Goal: Information Seeking & Learning: Learn about a topic

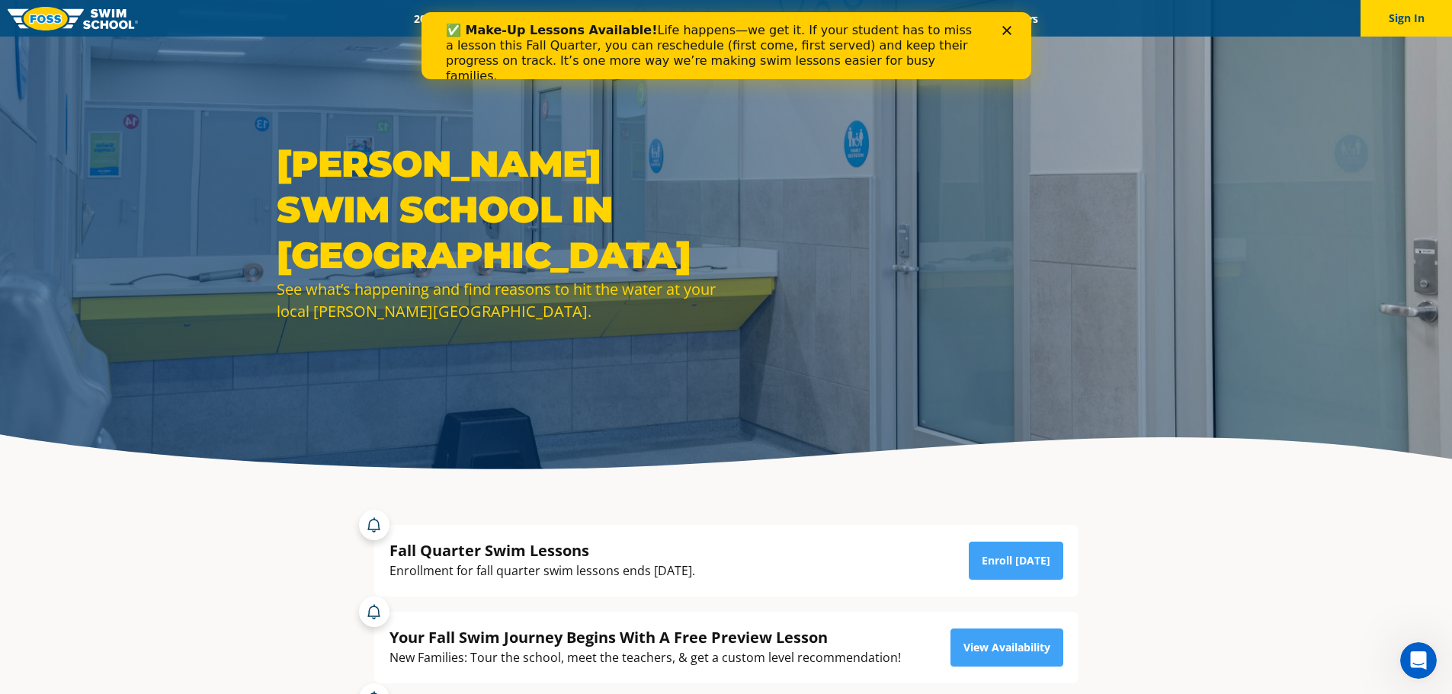
click at [1003, 28] on polygon "Close" at bounding box center [1005, 30] width 9 height 9
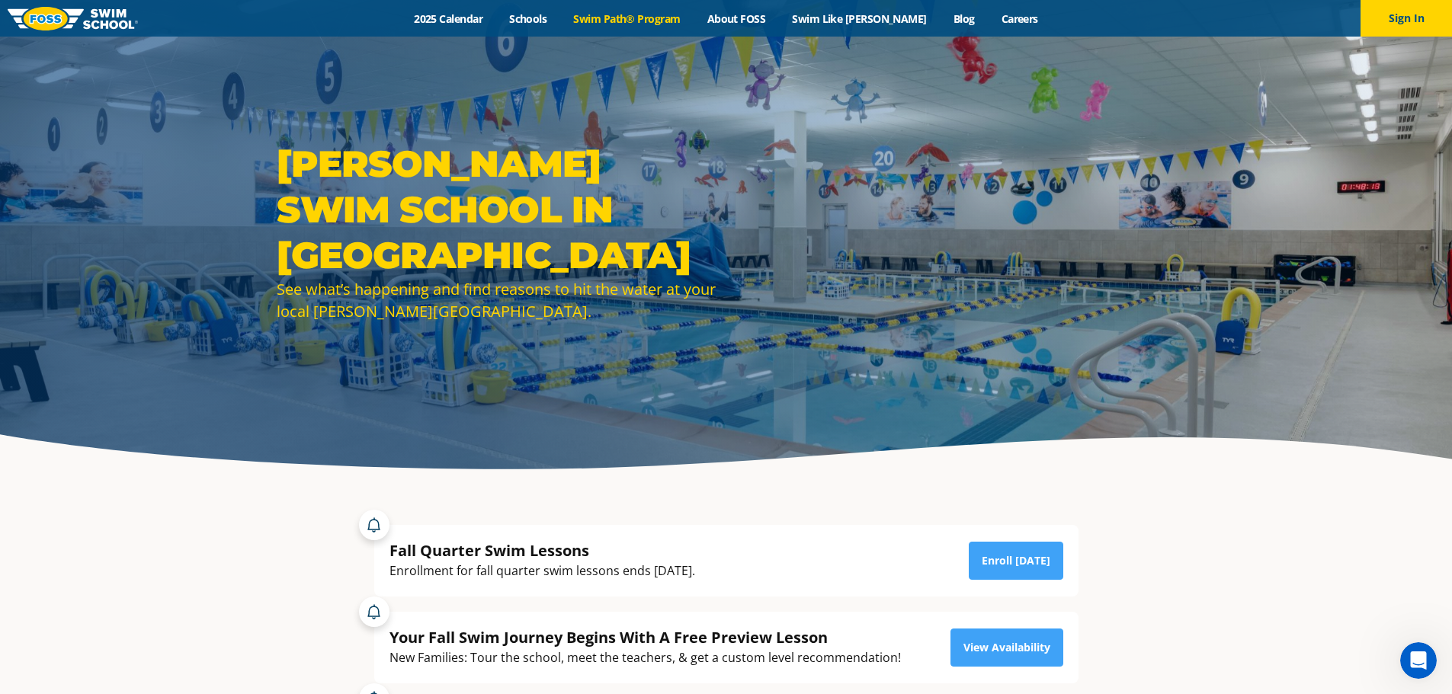
click at [672, 20] on link "Swim Path® Program" at bounding box center [626, 18] width 133 height 14
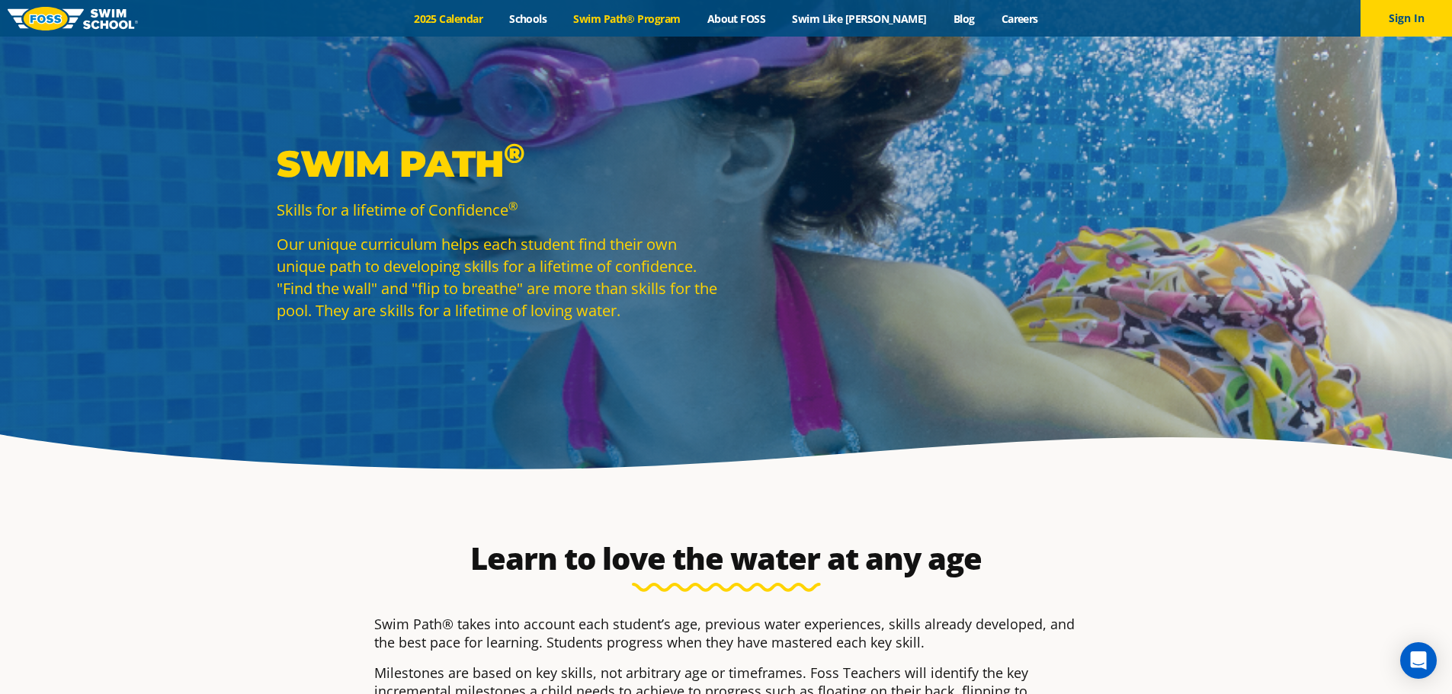
click at [489, 21] on link "2025 Calendar" at bounding box center [448, 18] width 95 height 14
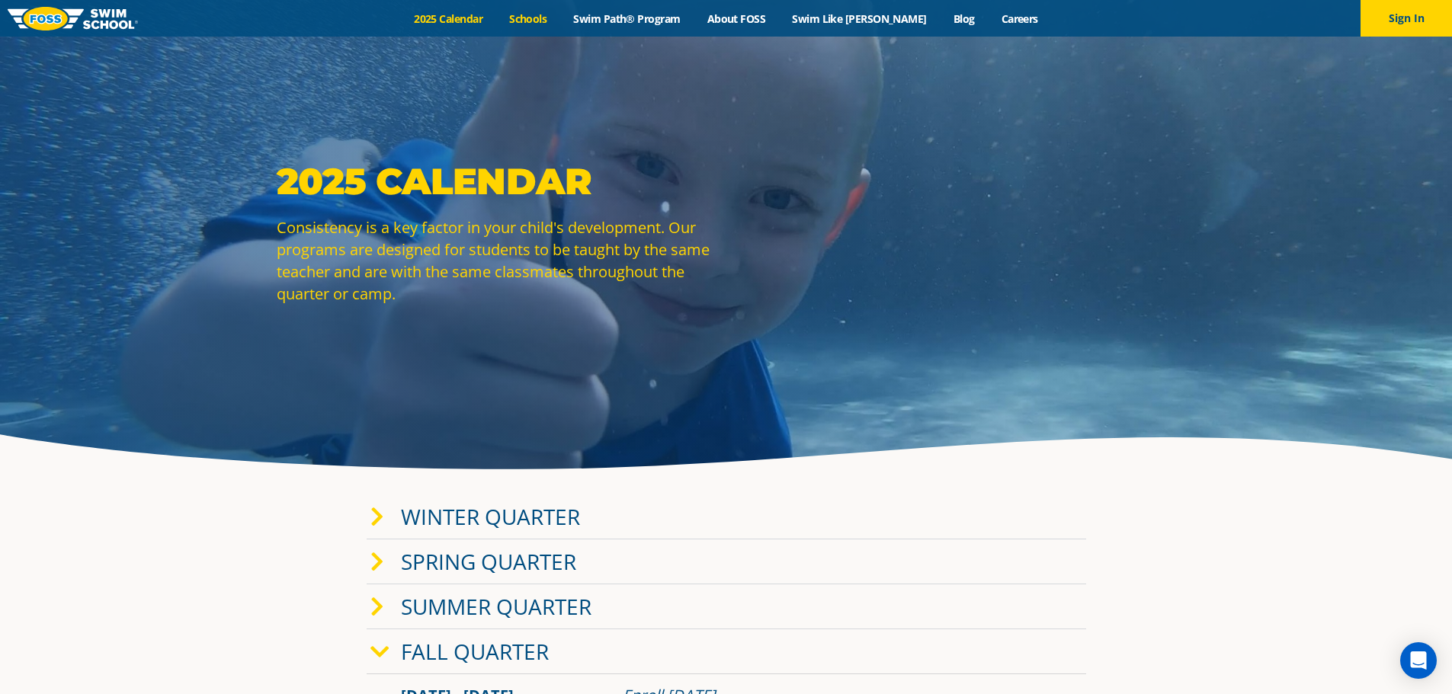
click at [556, 19] on link "Schools" at bounding box center [528, 18] width 64 height 14
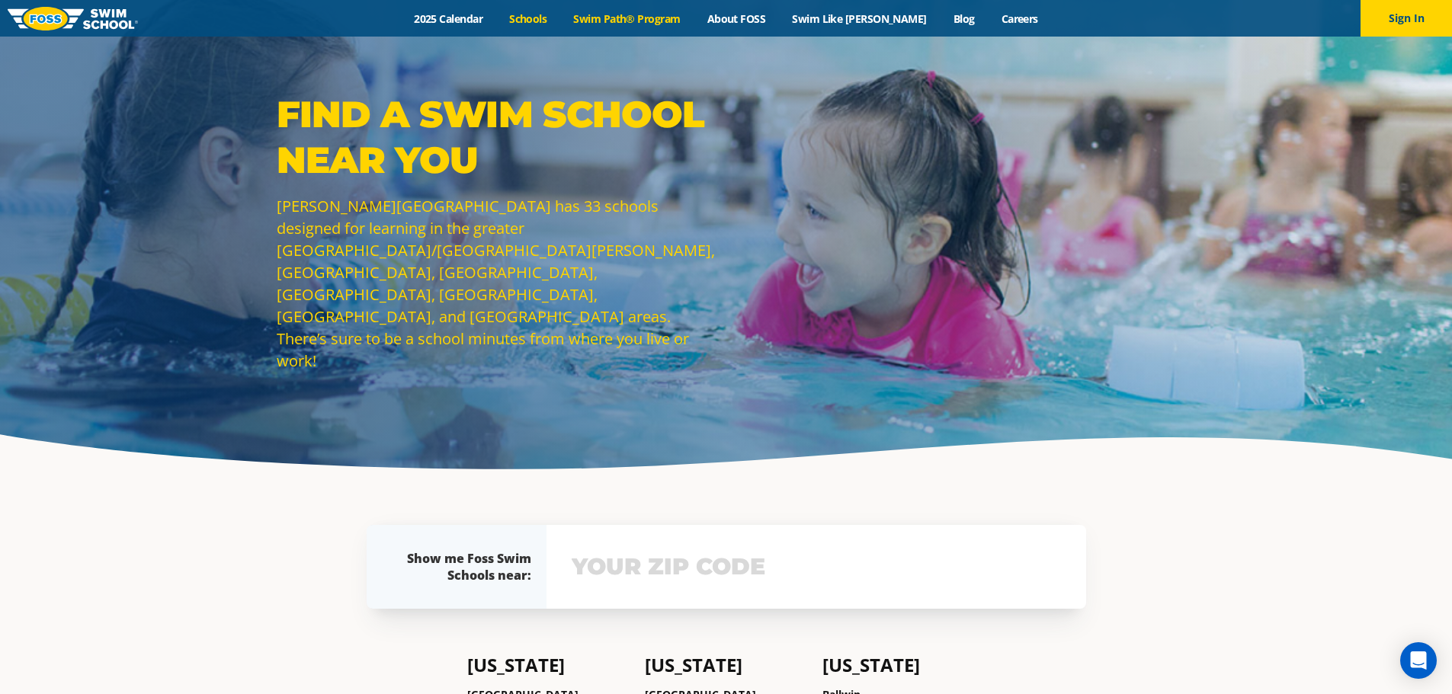
click at [677, 24] on link "Swim Path® Program" at bounding box center [626, 18] width 133 height 14
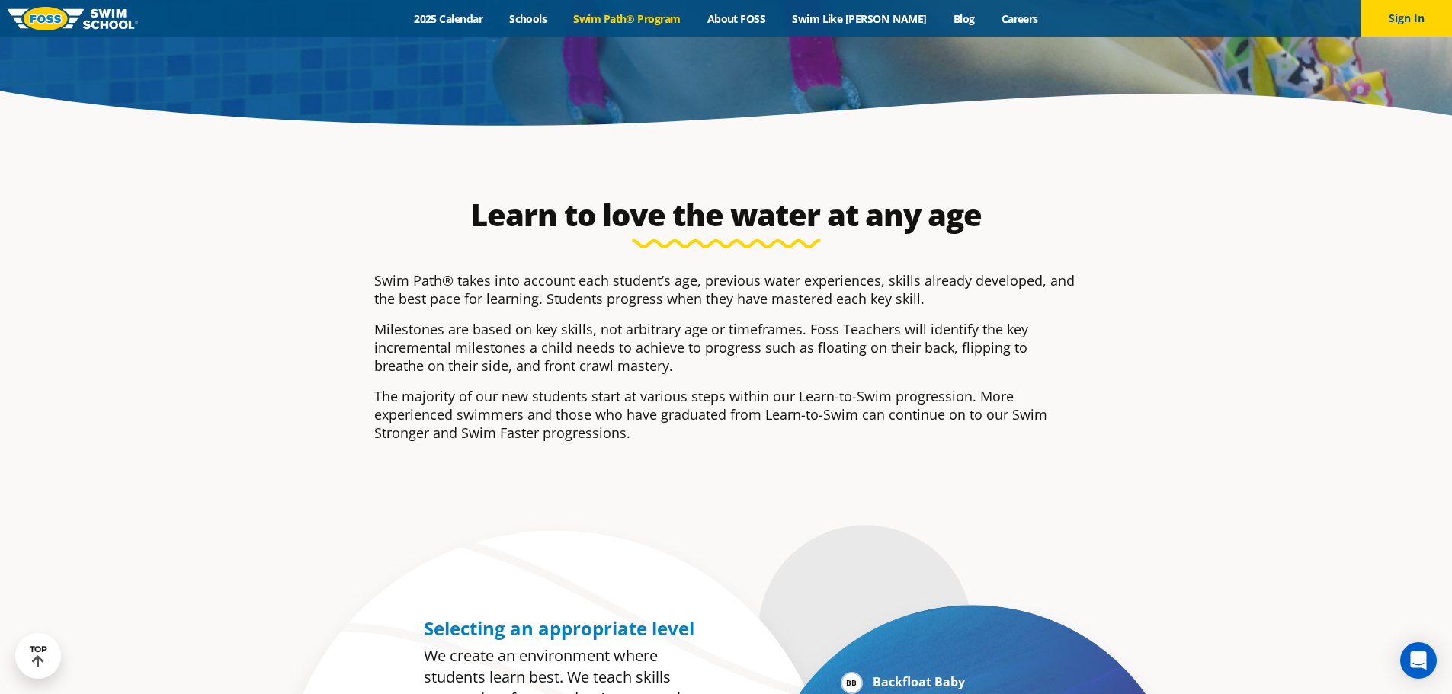
scroll to position [305, 0]
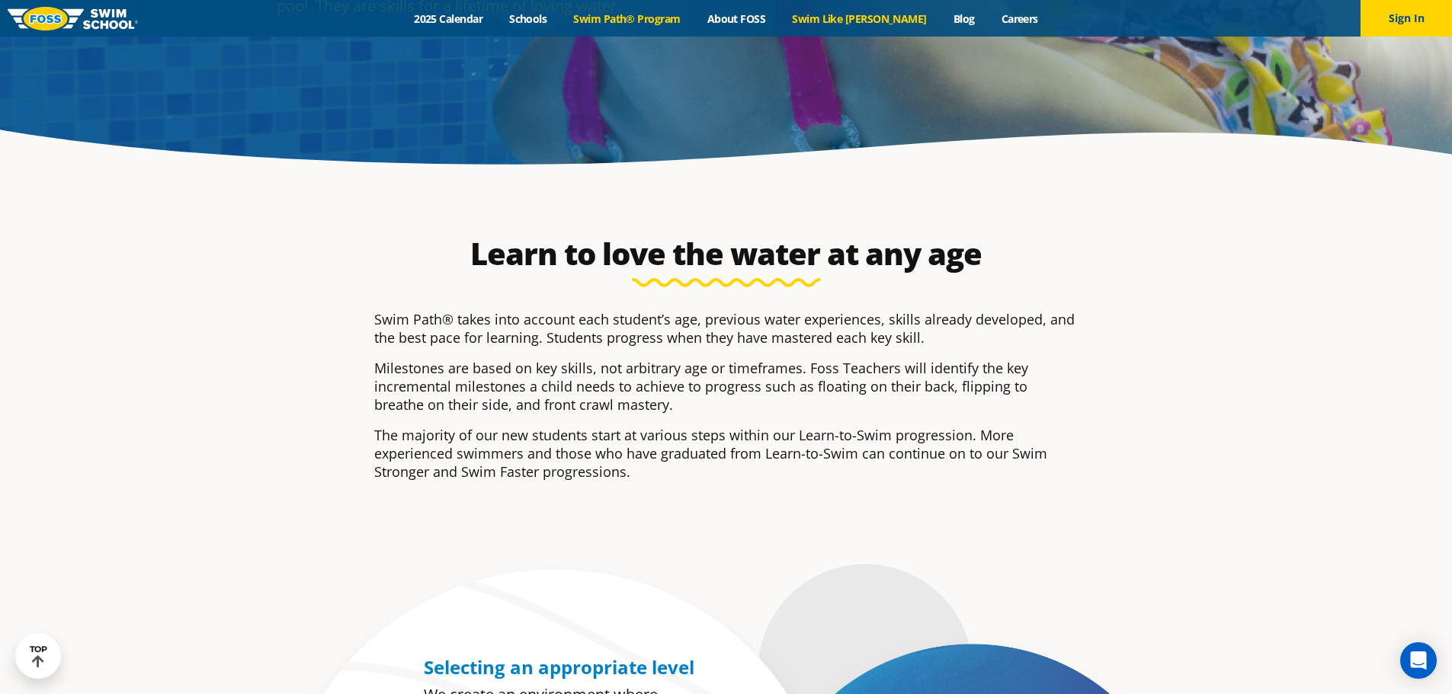
click at [855, 24] on link "Swim Like [PERSON_NAME]" at bounding box center [860, 18] width 162 height 14
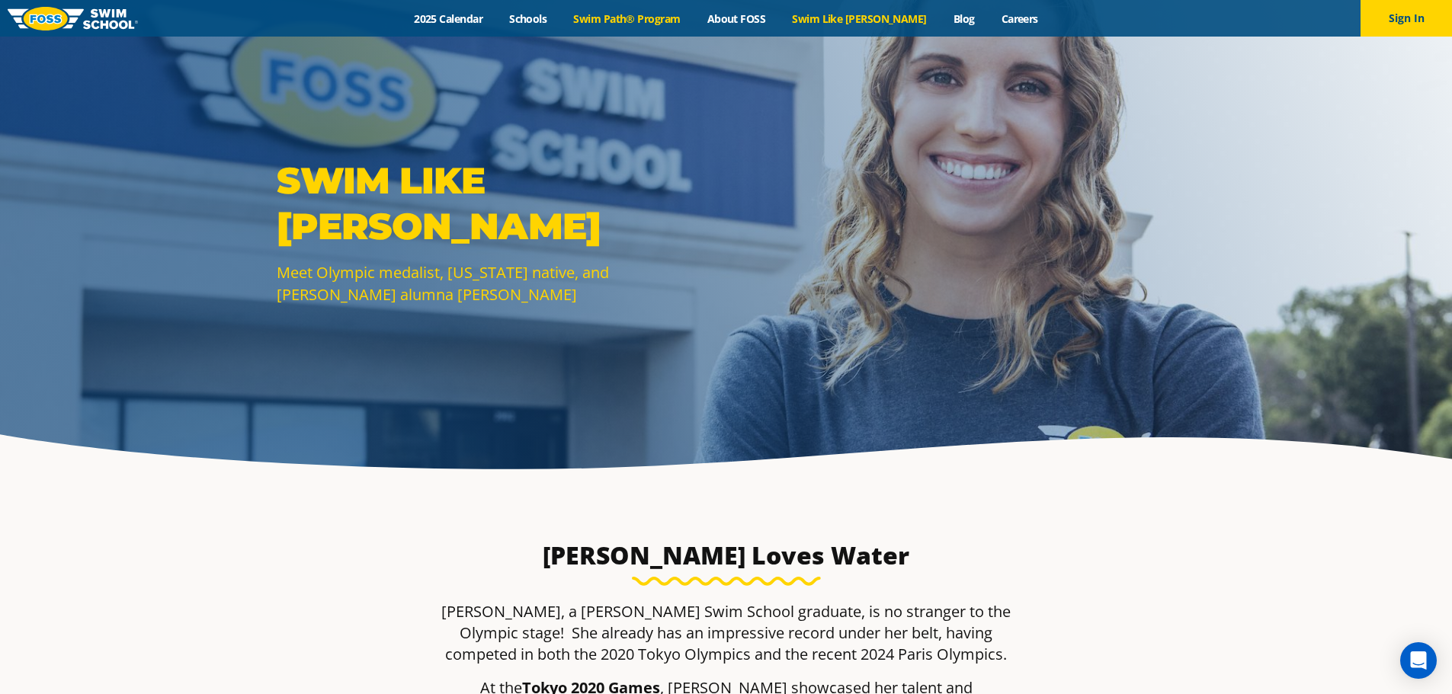
click at [642, 20] on link "Swim Path® Program" at bounding box center [626, 18] width 133 height 14
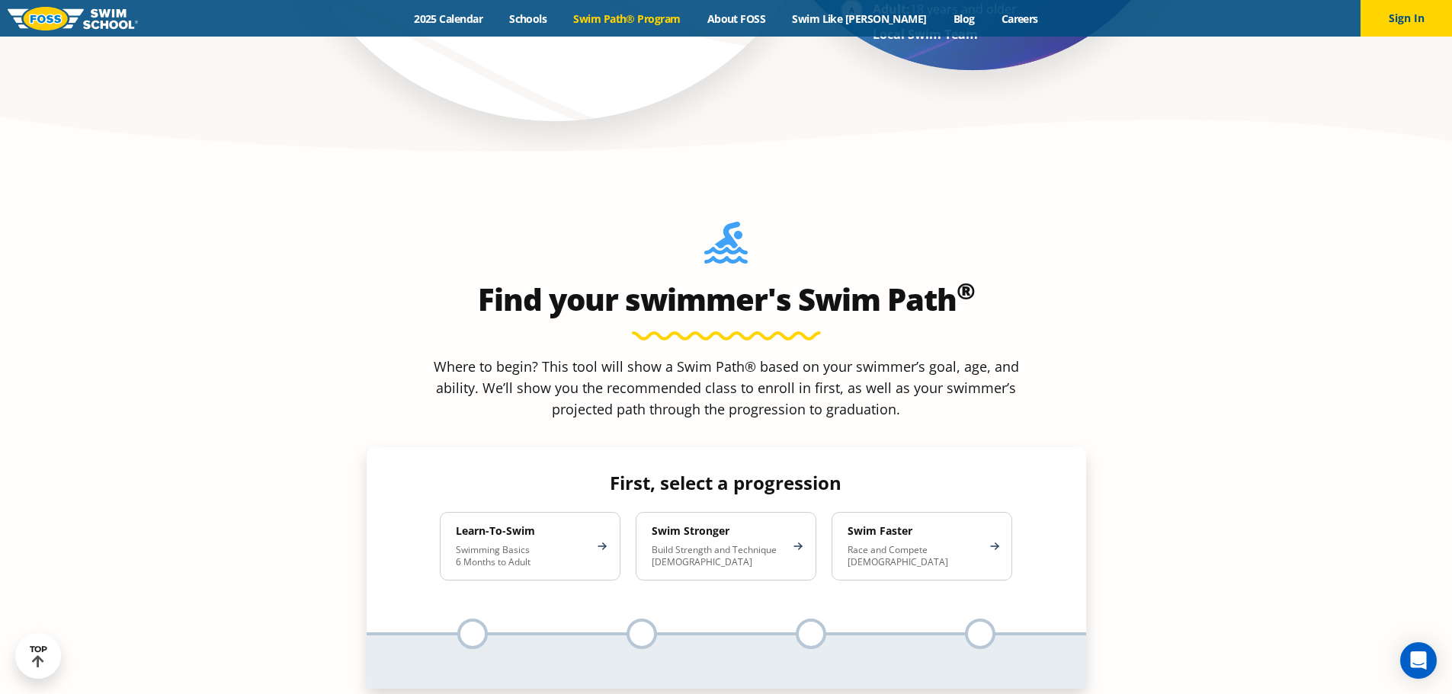
scroll to position [1524, 0]
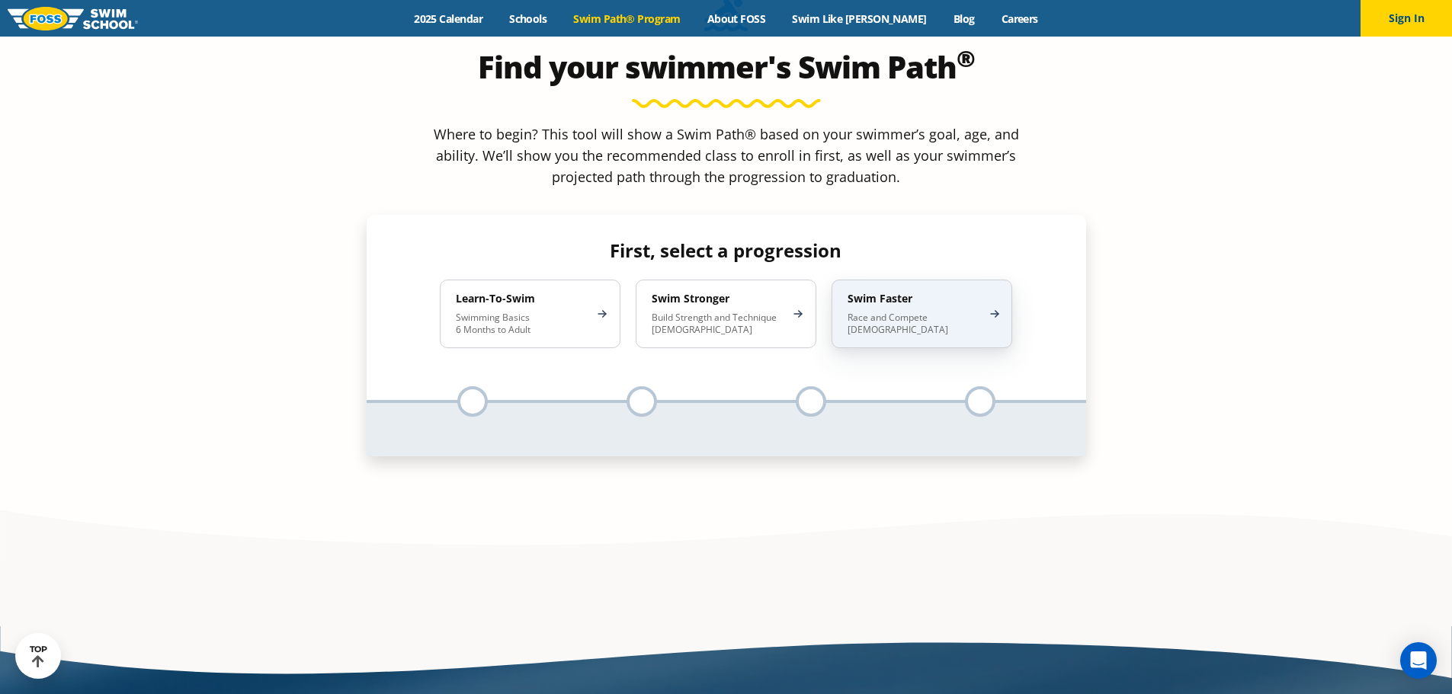
click at [994, 280] on div "Swim Faster Race and Compete [DEMOGRAPHIC_DATA]" at bounding box center [921, 314] width 181 height 69
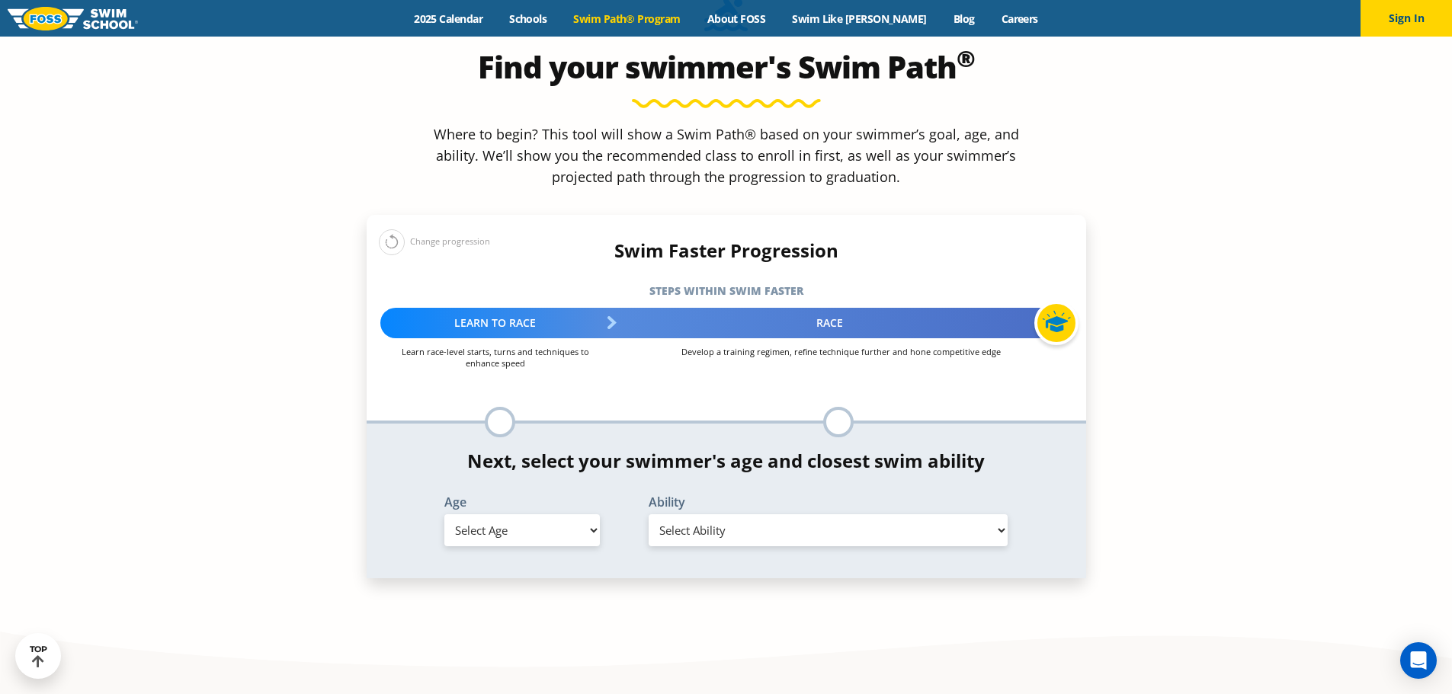
click at [588, 514] on select "Select Age [DEMOGRAPHIC_DATA] months - 1 year 1 year 2 years 3 years 4 years 5 …" at bounding box center [521, 530] width 155 height 32
select select "adult-18-years-"
click at [444, 514] on select "Select Age [DEMOGRAPHIC_DATA] months - 1 year 1 year 2 years 3 years 4 years 5 …" at bounding box center [521, 530] width 155 height 32
click at [751, 514] on select "Select Ability First in-water experience When in the water reliant on a life ja…" at bounding box center [829, 530] width 360 height 32
click at [649, 514] on select "Select Ability First in-water experience When in the water reliant on a life ja…" at bounding box center [829, 530] width 360 height 32
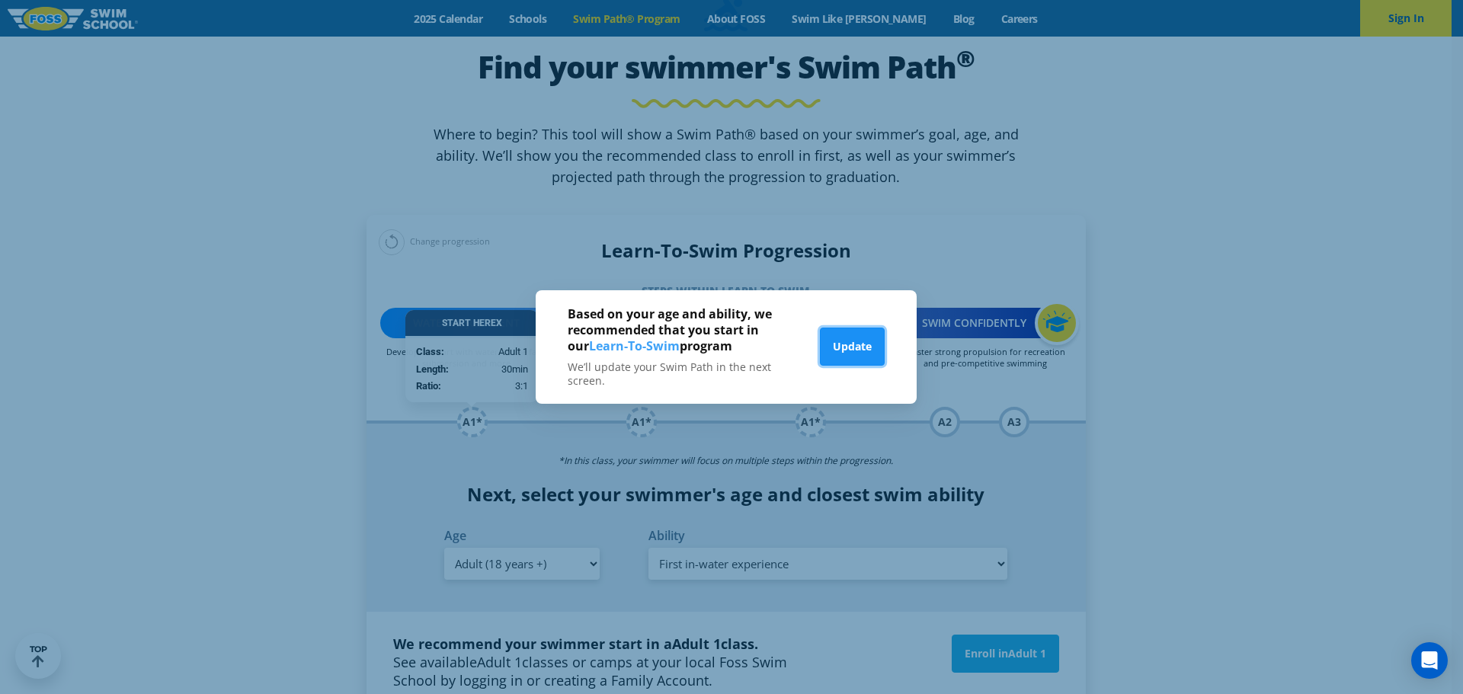
click at [869, 344] on button "Update" at bounding box center [852, 347] width 65 height 38
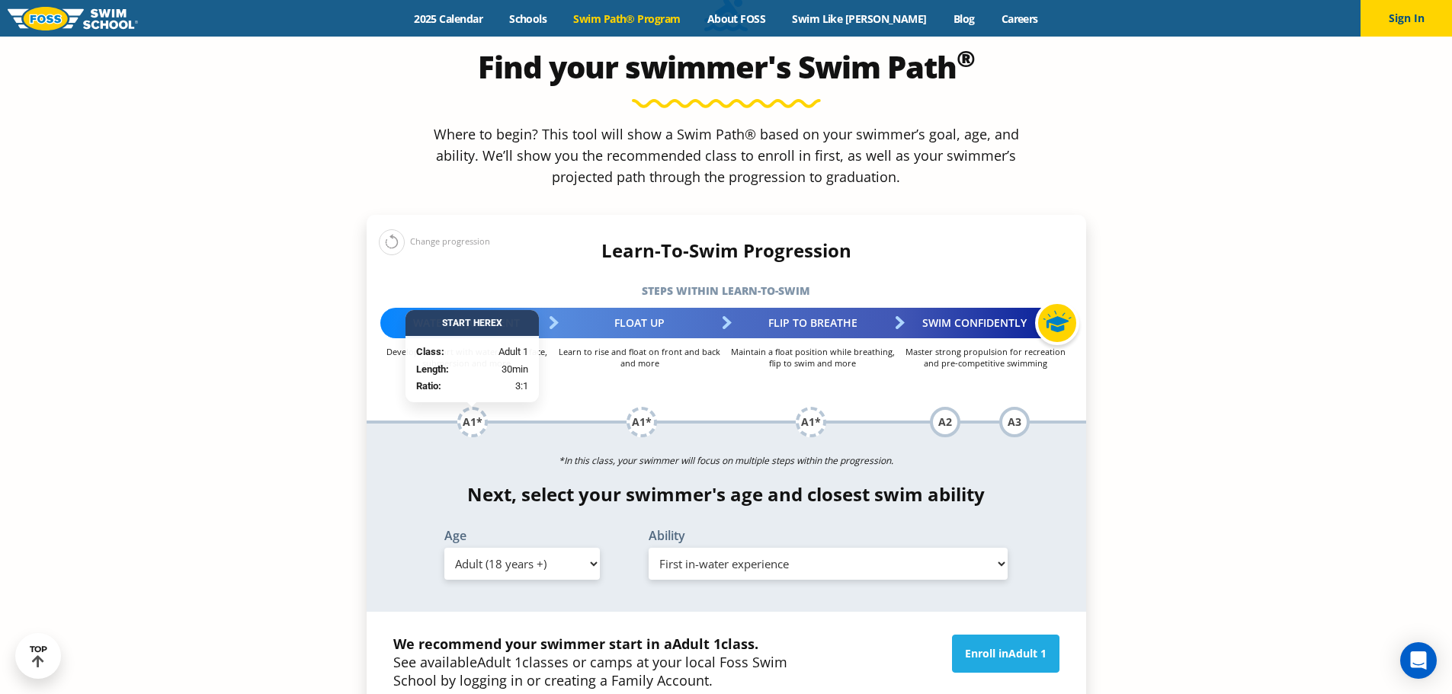
click at [893, 548] on select "Select Ability First in-water experience When in the water reliant on a life ja…" at bounding box center [829, 564] width 360 height 32
select select "adult-18-years--when-in-the-water-reliant-on-a-life-jacket-or-floatation-device"
click at [649, 548] on select "Select Ability First in-water experience When in the water reliant on a life ja…" at bounding box center [829, 564] width 360 height 32
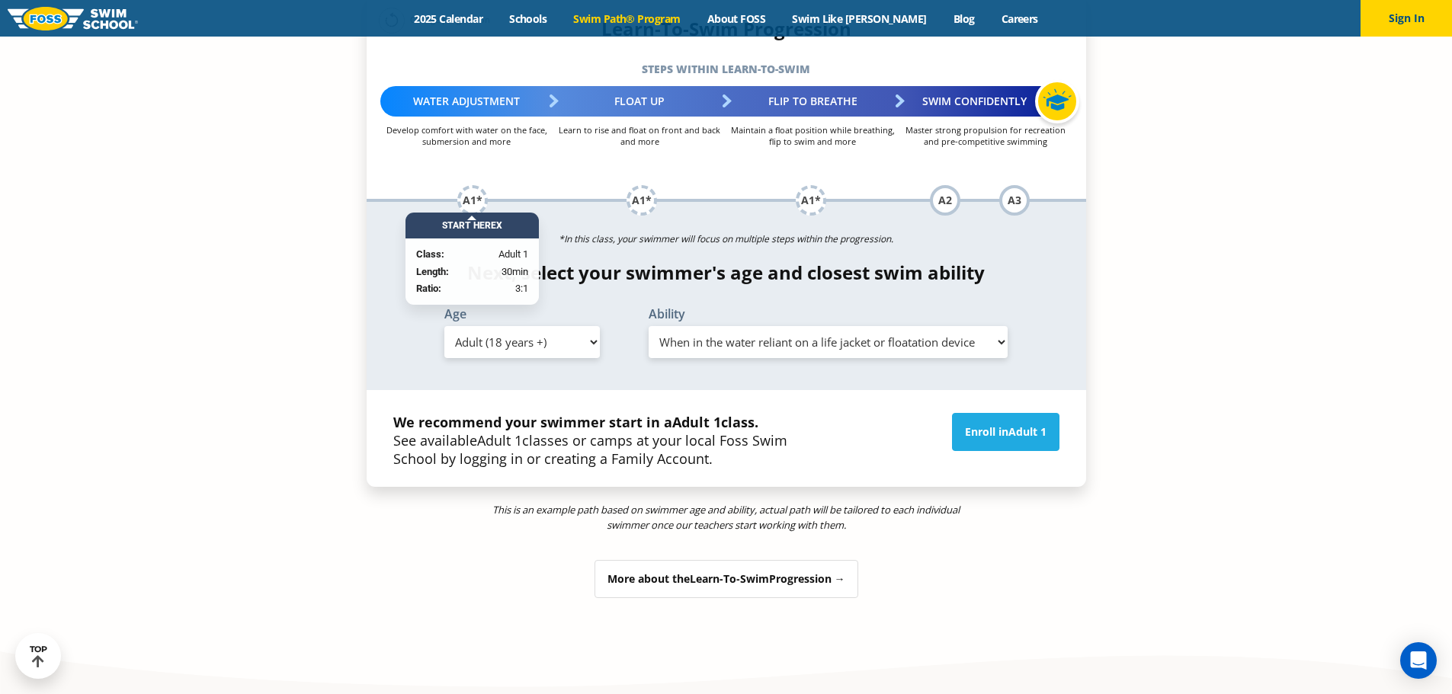
scroll to position [1753, 0]
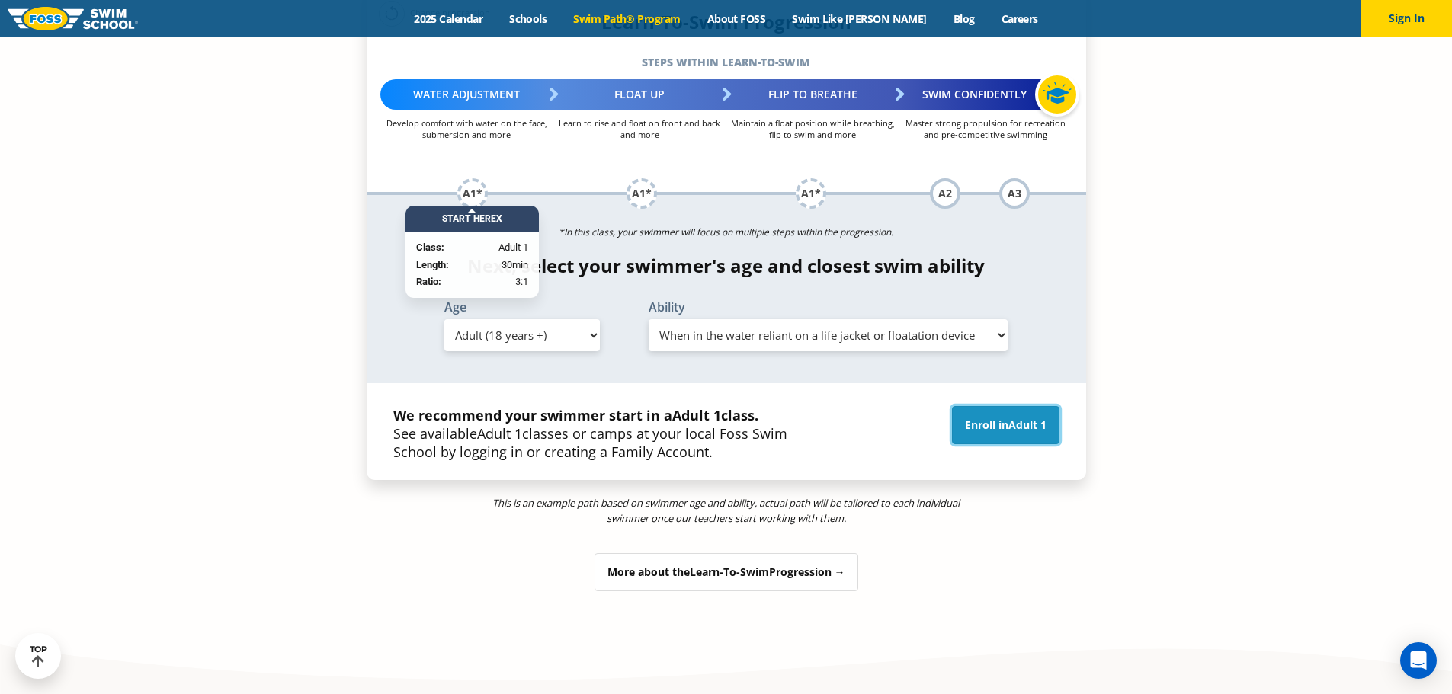
click at [1014, 418] on span "Adult 1" at bounding box center [1027, 425] width 38 height 14
